Goal: Task Accomplishment & Management: Manage account settings

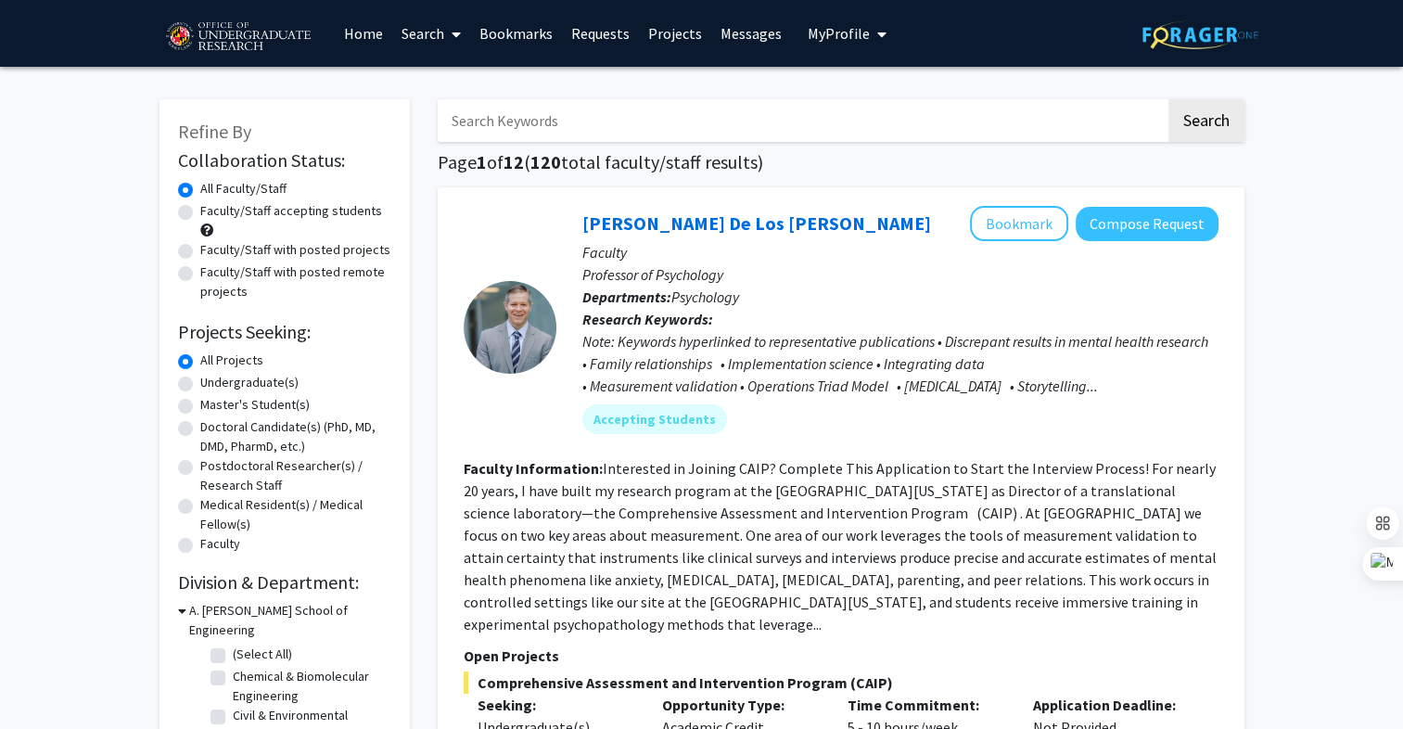
click at [521, 114] on input "Search Keywords" at bounding box center [802, 120] width 728 height 43
type input "physics"
click at [1168, 99] on button "Search" at bounding box center [1206, 120] width 76 height 43
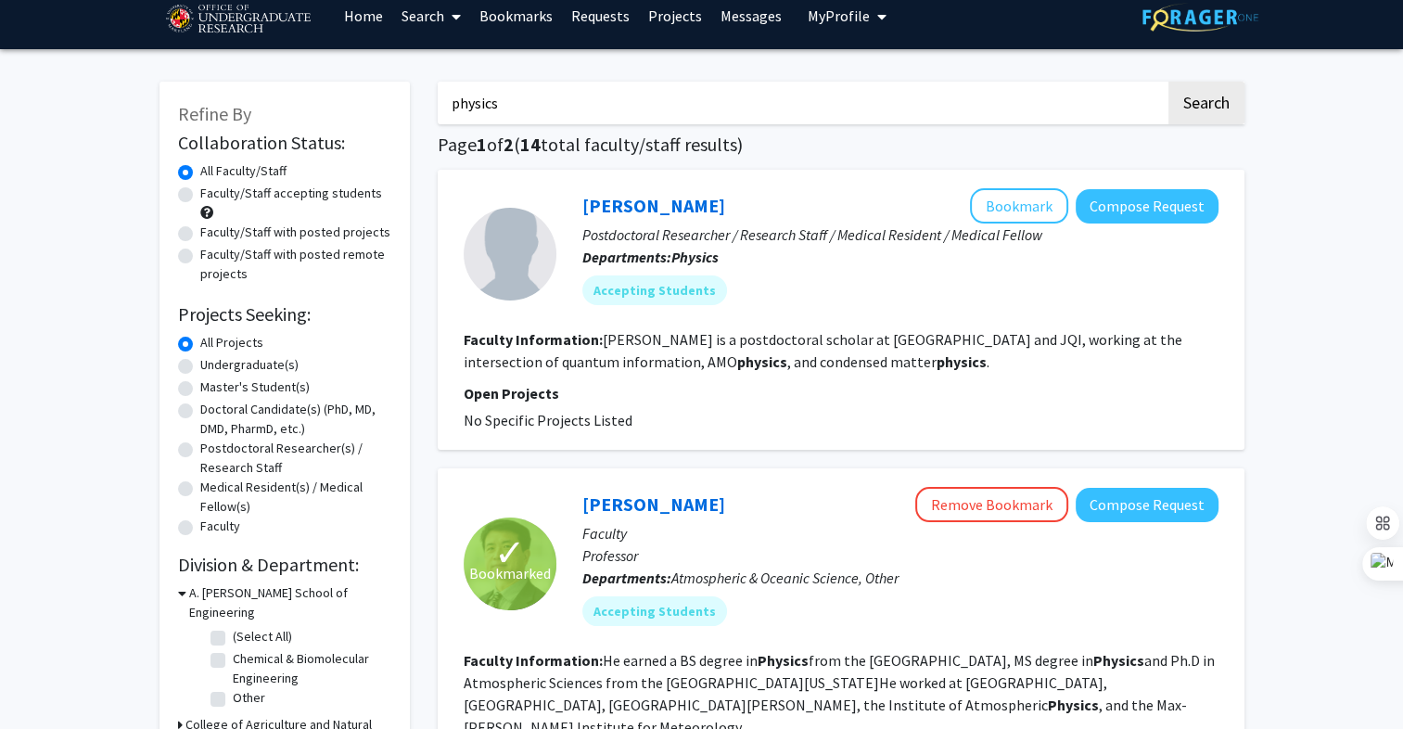
scroll to position [15, 0]
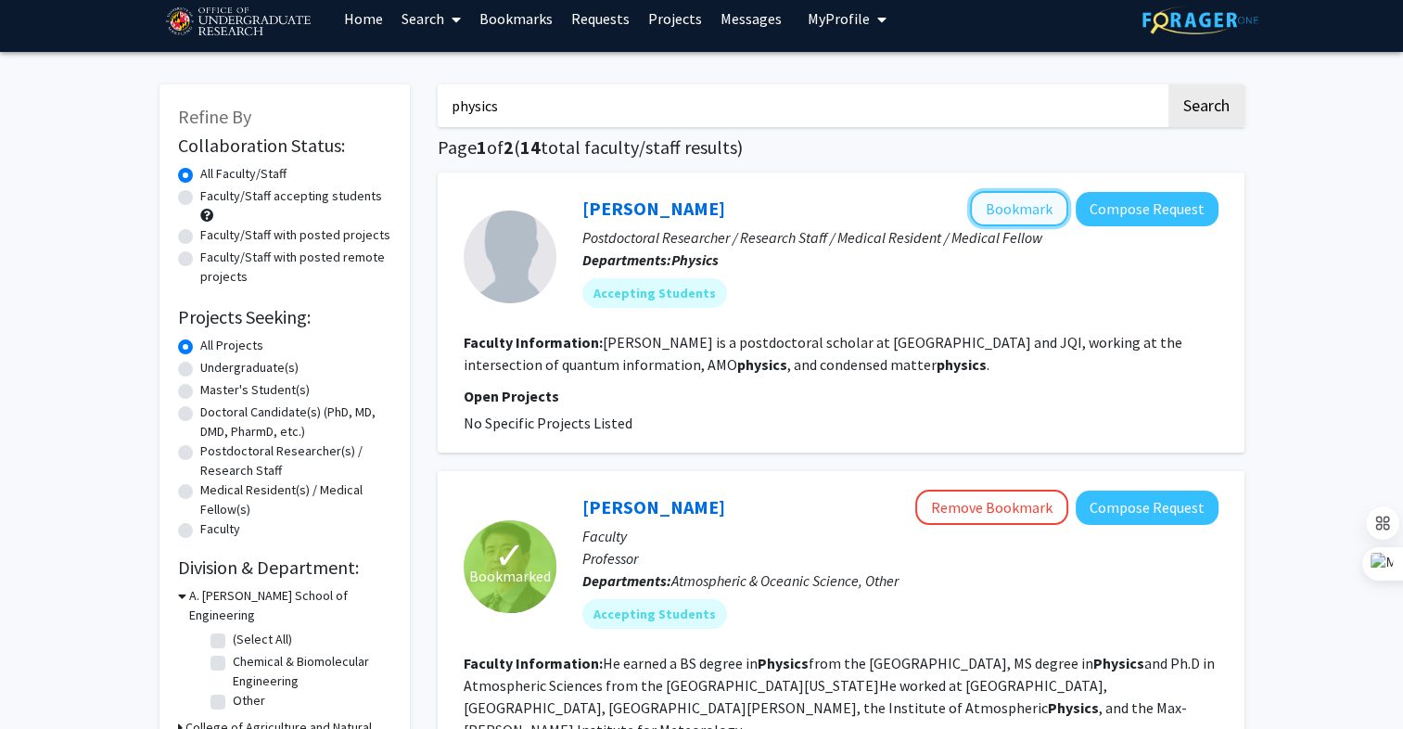
click at [1018, 200] on button "Bookmark" at bounding box center [1019, 208] width 98 height 35
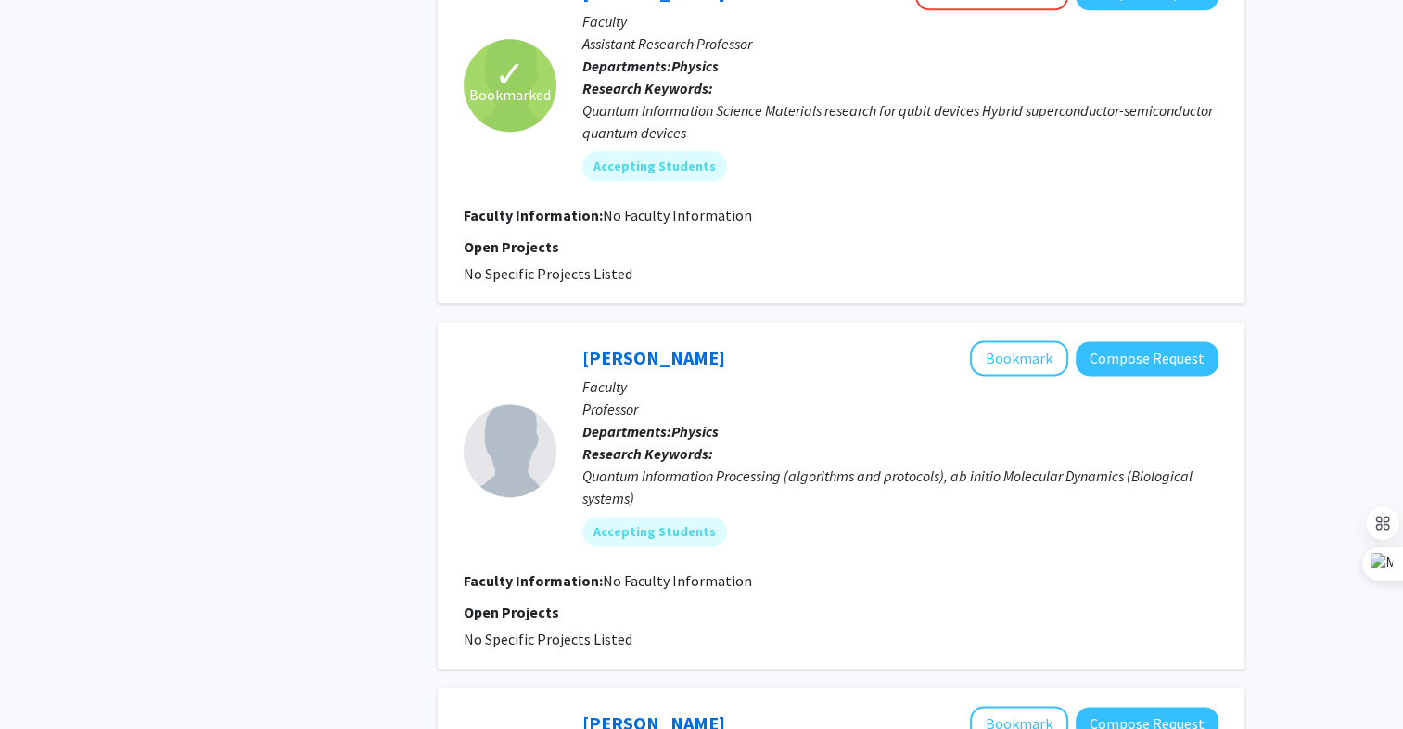
scroll to position [2318, 0]
click at [1008, 339] on button "Bookmark" at bounding box center [1019, 356] width 98 height 35
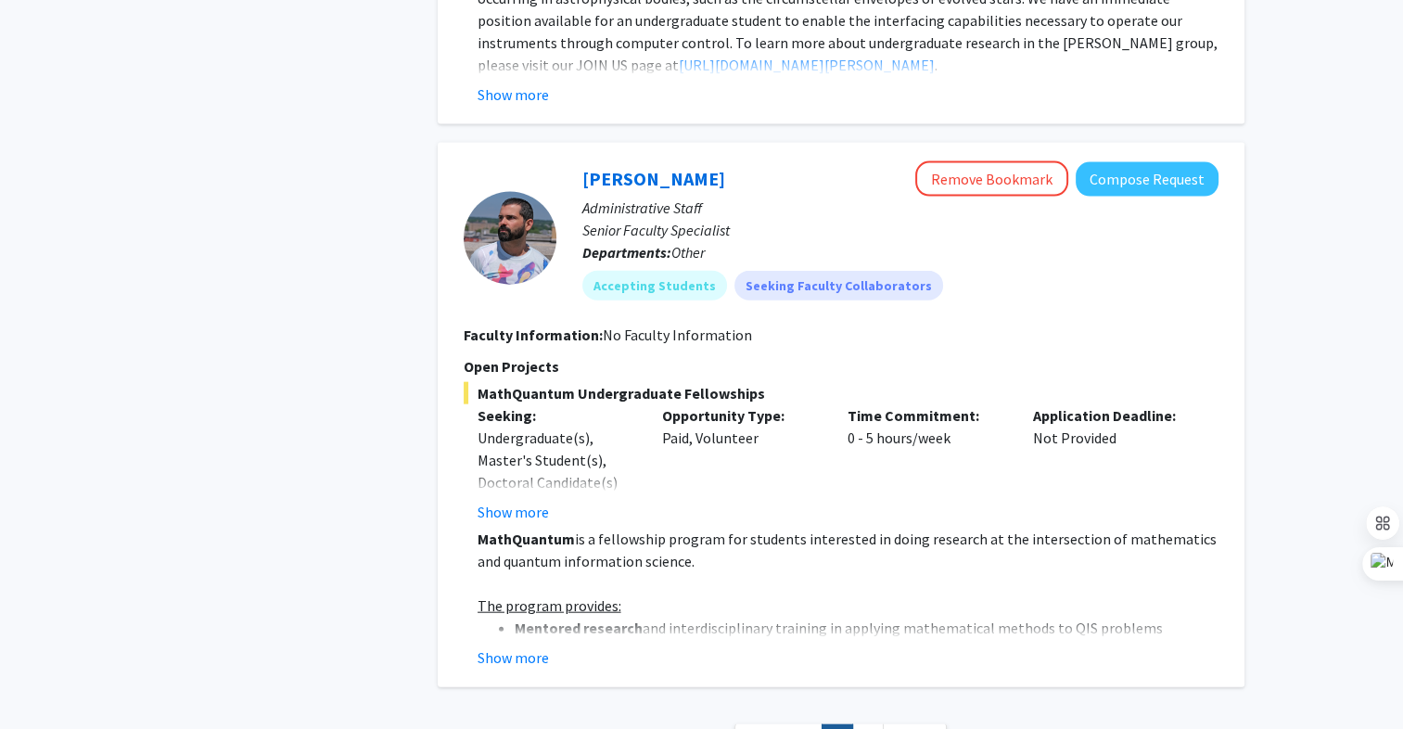
scroll to position [4257, 0]
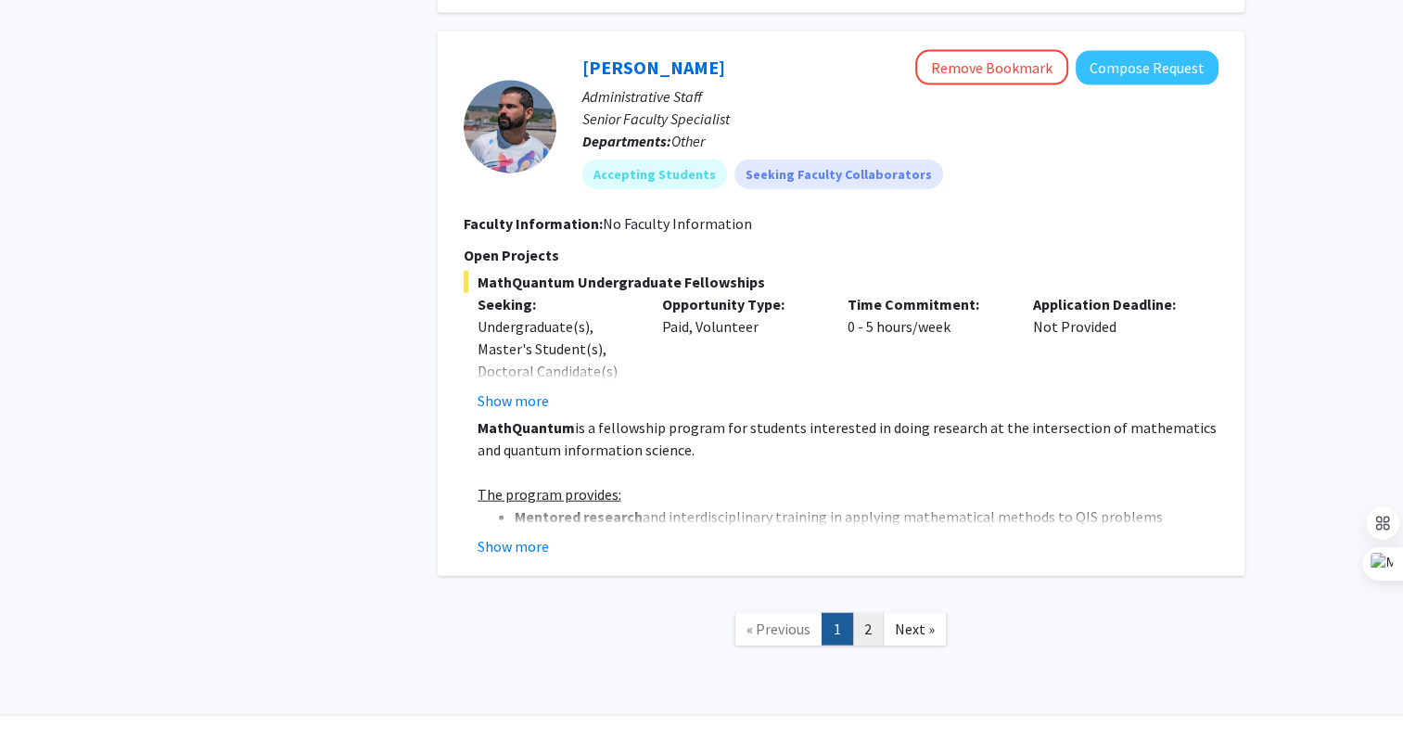
click at [864, 613] on link "2" at bounding box center [868, 629] width 32 height 32
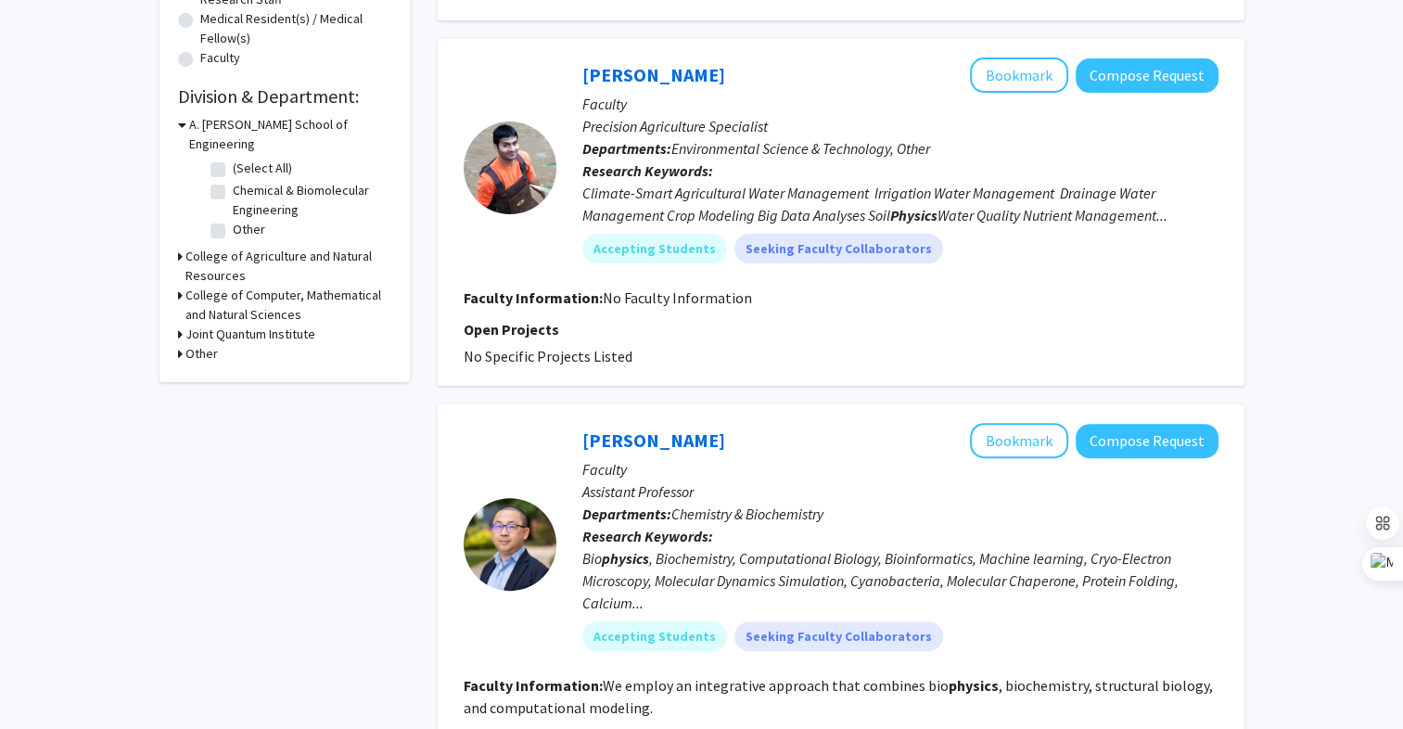
scroll to position [480, 0]
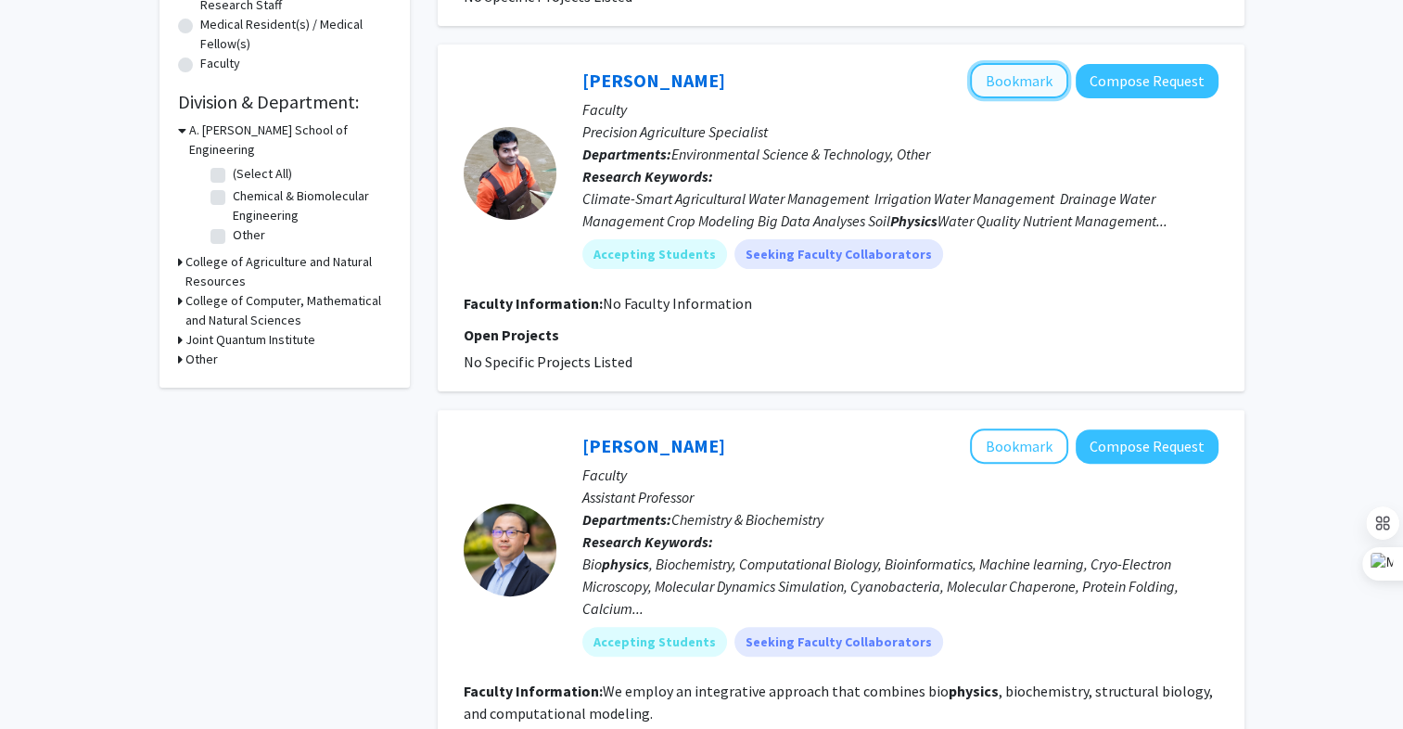
click at [1034, 76] on button "Bookmark" at bounding box center [1019, 80] width 98 height 35
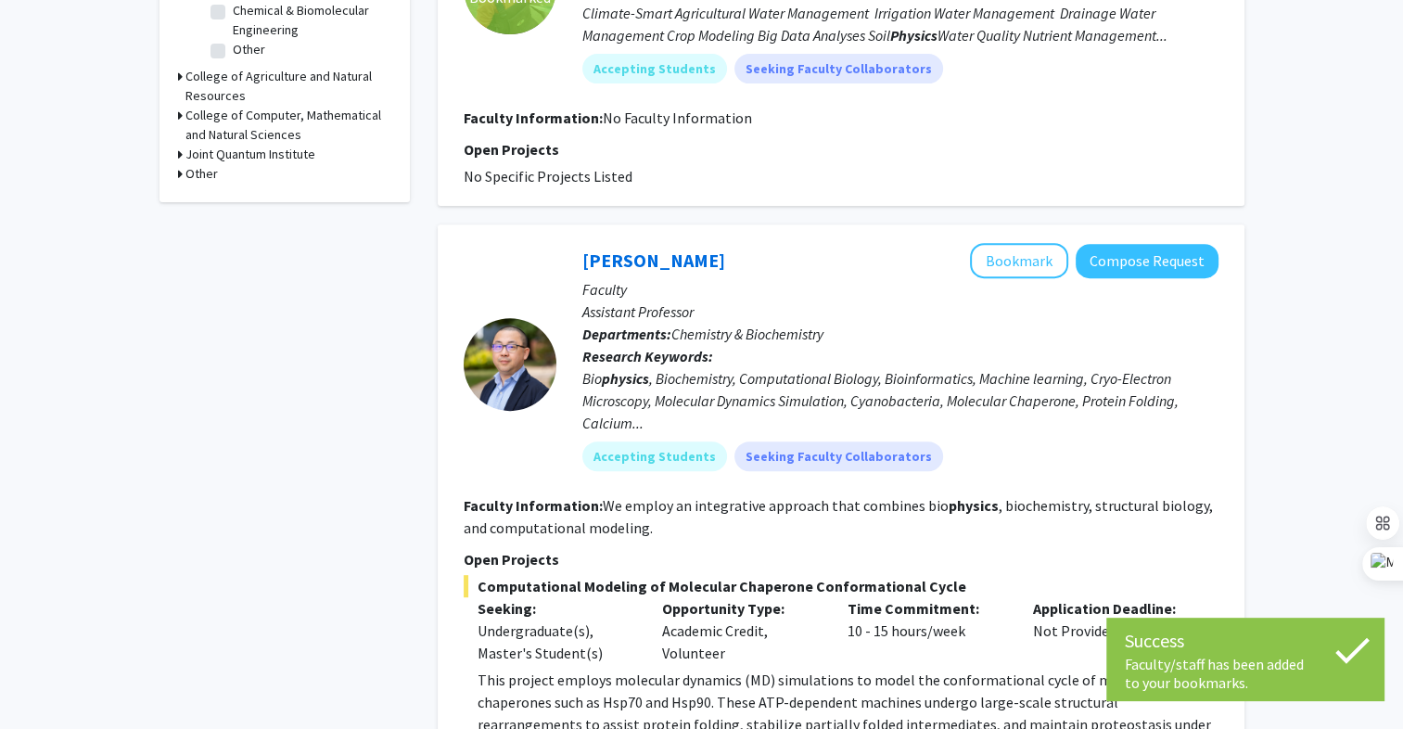
scroll to position [667, 0]
click at [998, 265] on button "Bookmark" at bounding box center [1019, 259] width 98 height 35
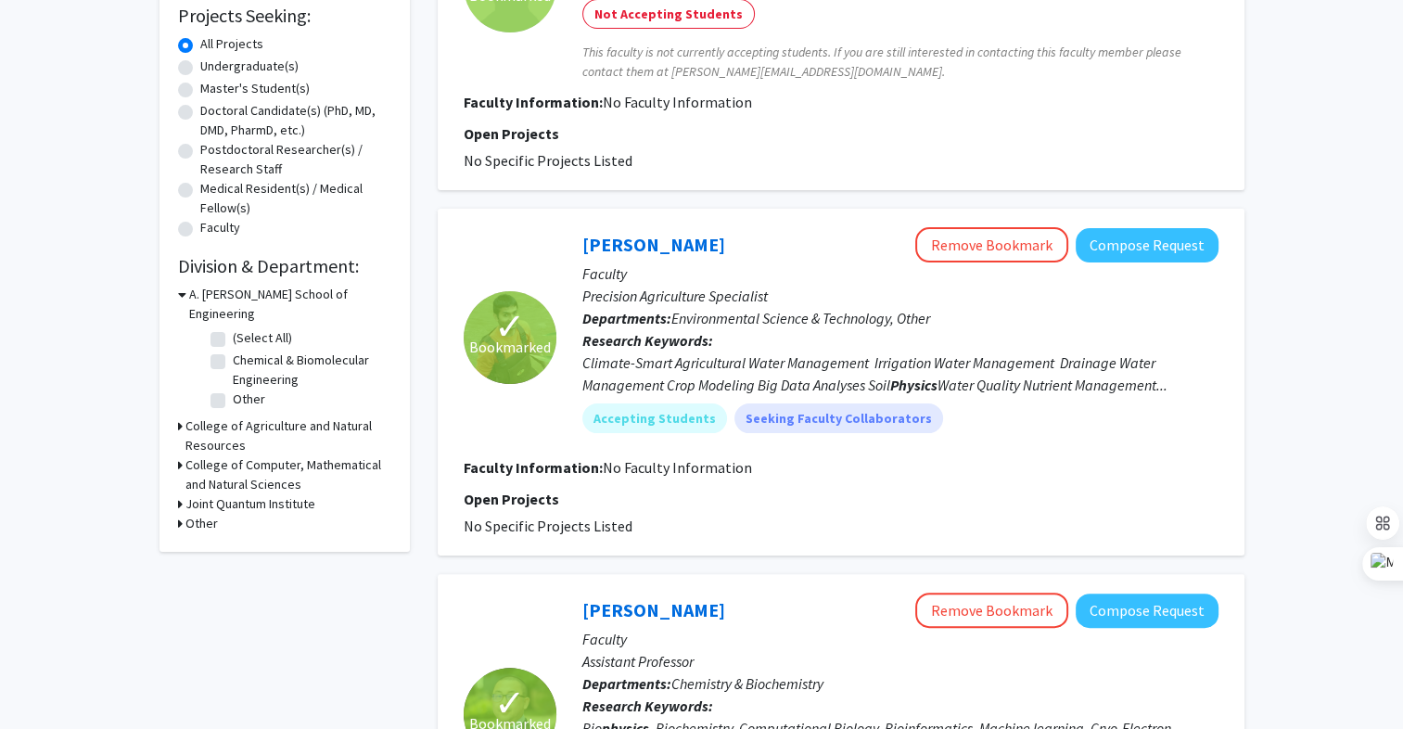
scroll to position [0, 0]
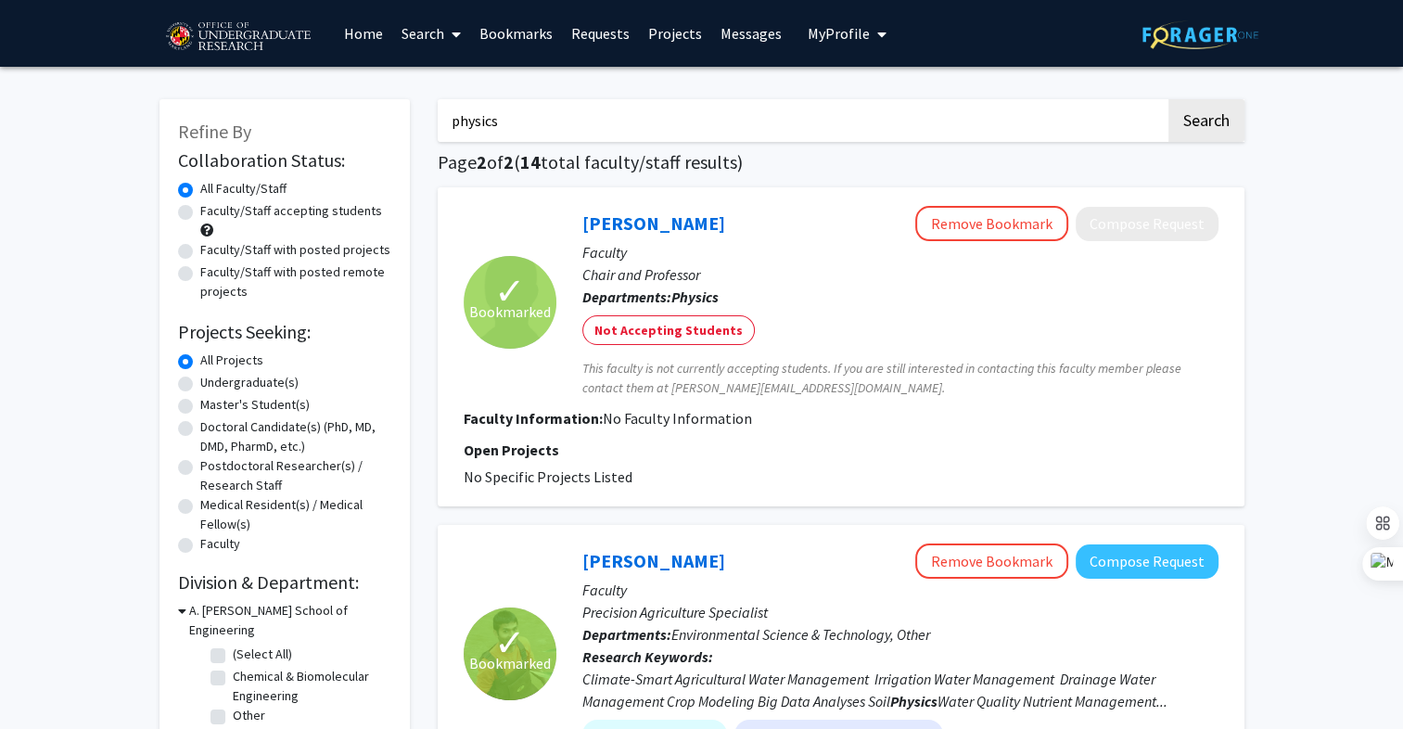
click at [519, 37] on link "Bookmarks" at bounding box center [516, 33] width 92 height 65
